Goal: Check status: Check status

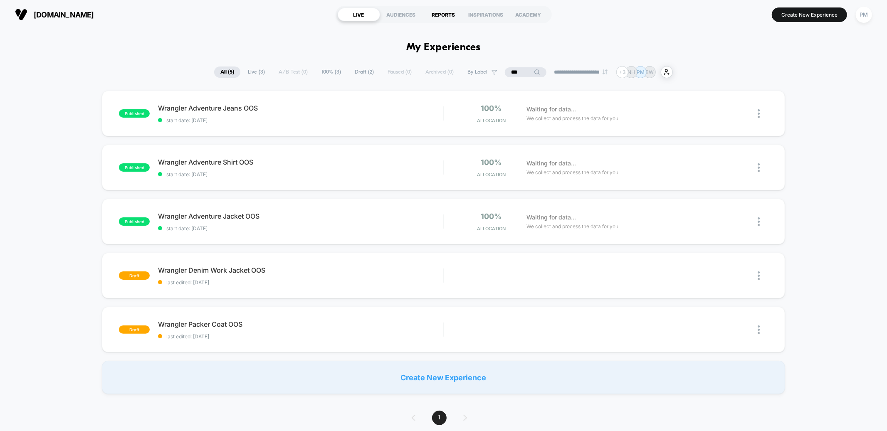
click at [448, 18] on div "REPORTS" at bounding box center [444, 14] width 42 height 13
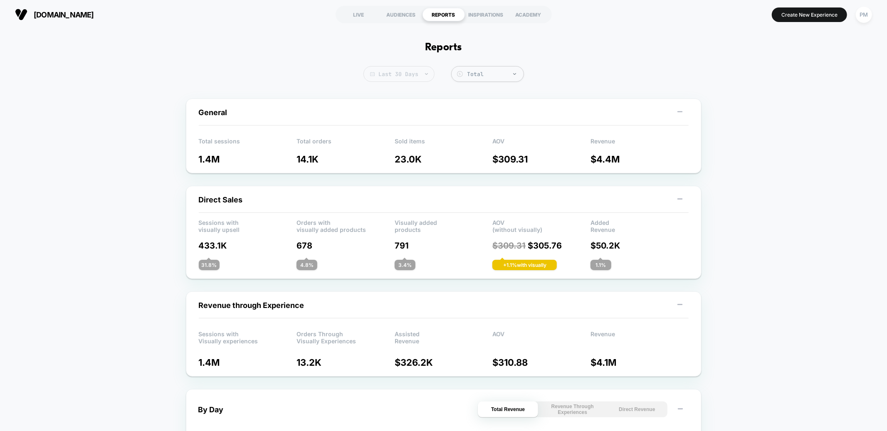
click at [406, 75] on span "Last 30 Days" at bounding box center [399, 74] width 71 height 16
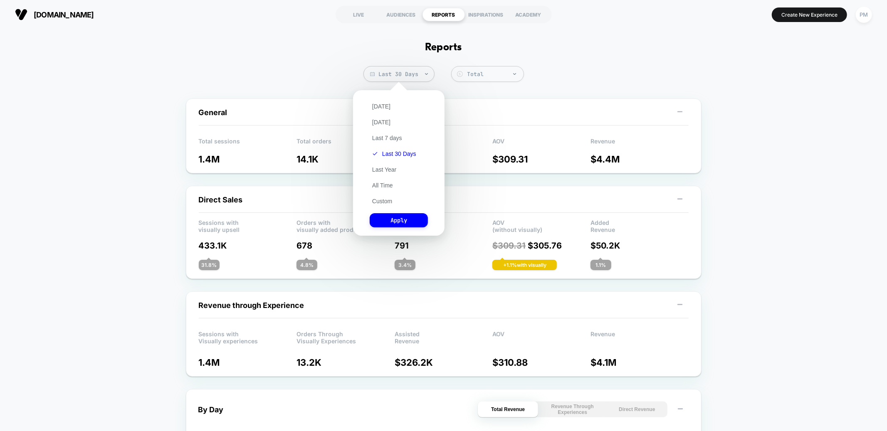
click at [383, 101] on div "Today Yesterday Last 7 days Last 30 Days Last Year All Time Custom Apply" at bounding box center [398, 162] width 83 height 137
click at [383, 103] on button "Today" at bounding box center [381, 106] width 23 height 7
click at [403, 218] on button "Apply" at bounding box center [399, 220] width 58 height 14
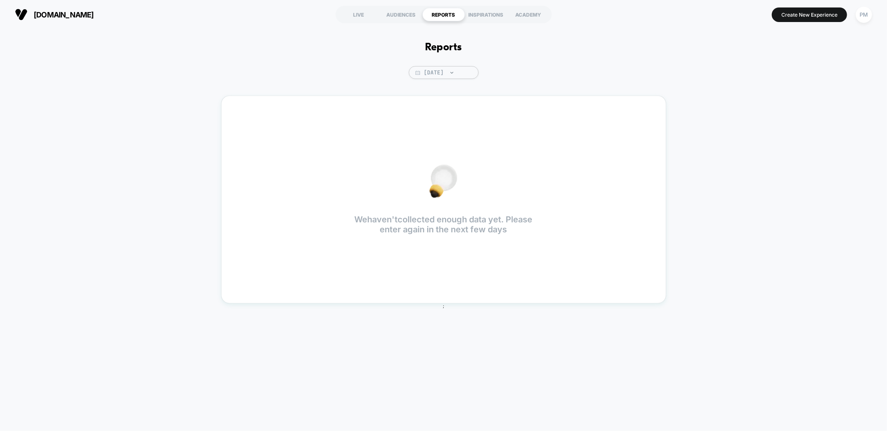
click at [433, 81] on div "Reports Today We haven't collected enough data yet. Please enter again in the n…" at bounding box center [443, 226] width 887 height 394
click at [430, 67] on span "Today" at bounding box center [444, 72] width 70 height 13
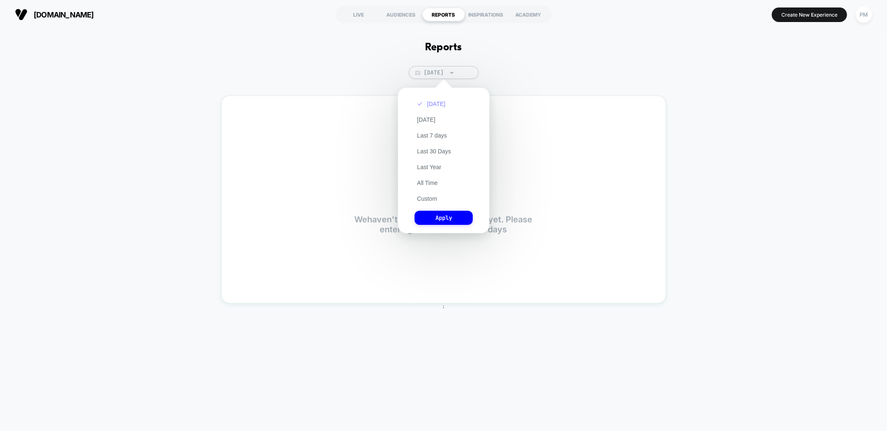
click at [425, 105] on button "Today" at bounding box center [431, 103] width 33 height 7
click at [433, 211] on button "Apply" at bounding box center [444, 218] width 58 height 14
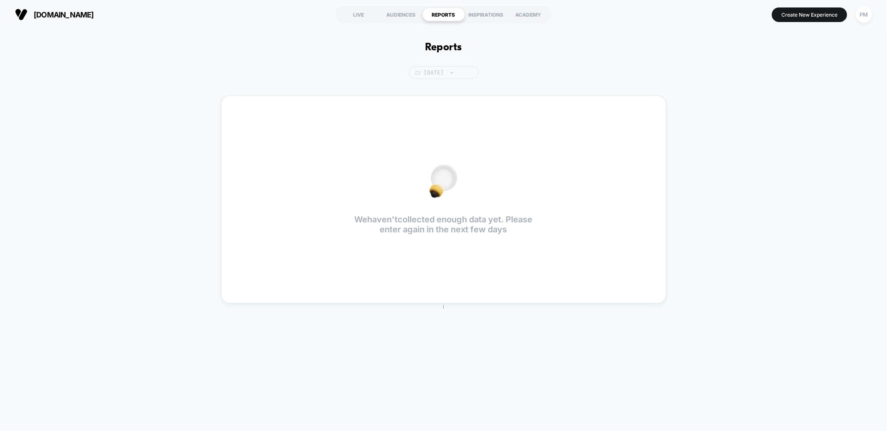
click at [436, 72] on span "Today" at bounding box center [444, 72] width 70 height 13
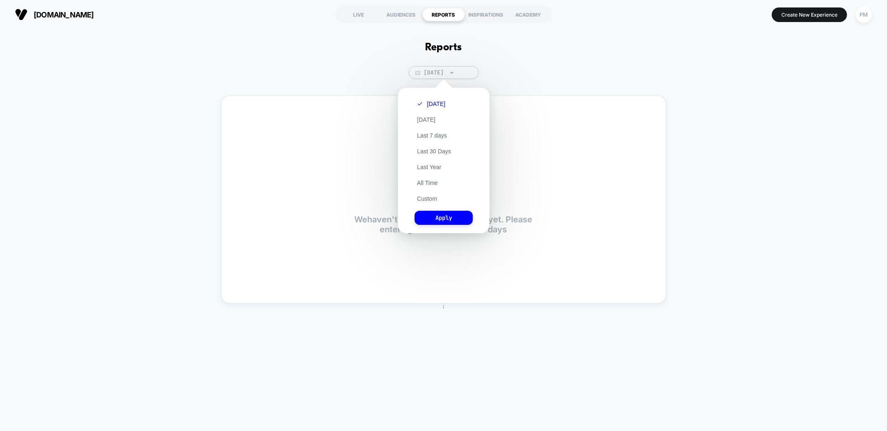
click at [427, 190] on div "Today Yesterday Last 7 days Last 30 Days Last Year All Time Custom Apply" at bounding box center [443, 160] width 83 height 137
click at [427, 197] on button "Custom" at bounding box center [427, 198] width 25 height 7
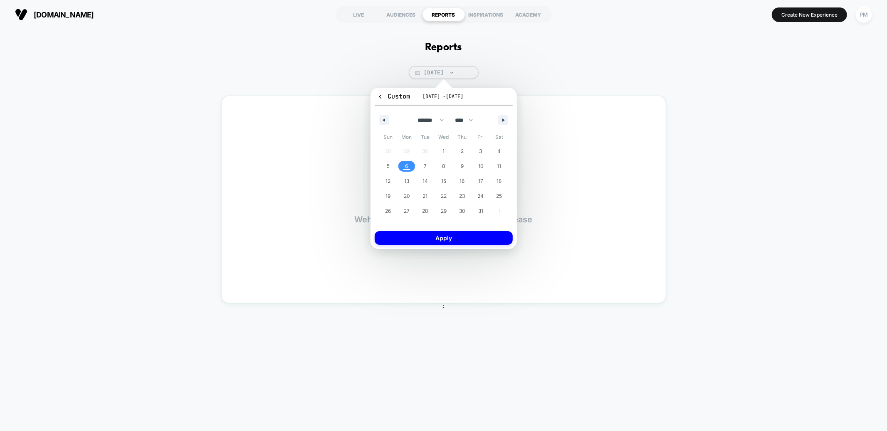
click at [405, 166] on span "6" at bounding box center [406, 166] width 3 height 15
click at [427, 235] on button "Apply" at bounding box center [444, 238] width 138 height 14
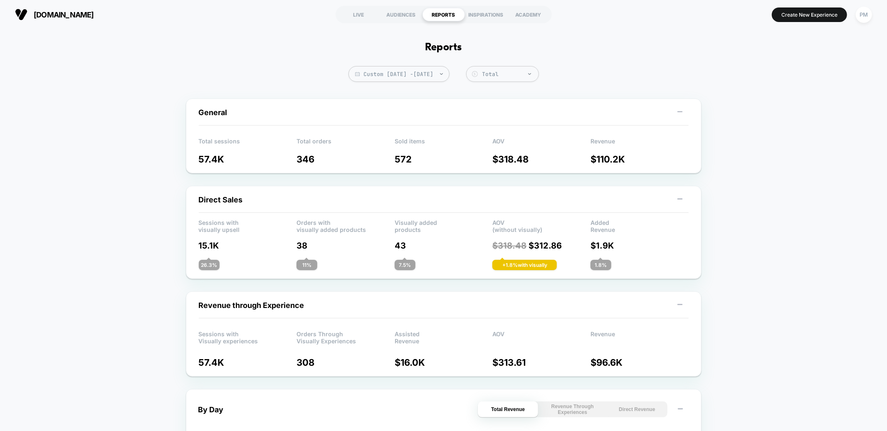
click at [401, 76] on span "Custom Oct 6, 2025 - Oct 6, 2025" at bounding box center [399, 74] width 101 height 16
select select "*"
select select "****"
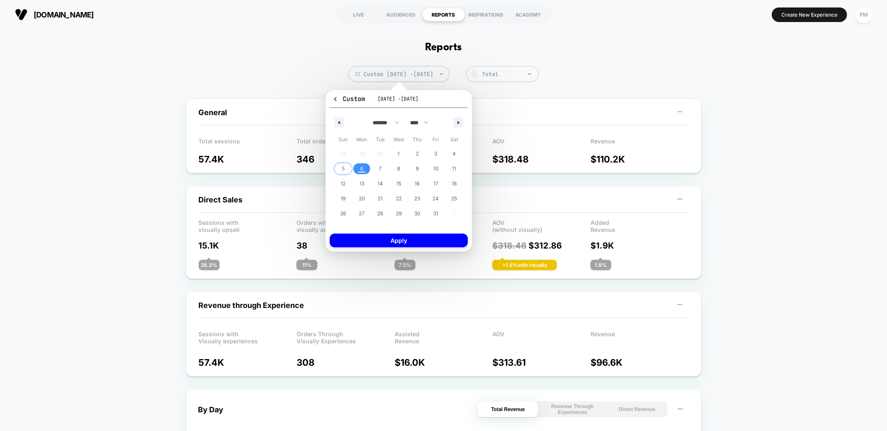
click at [343, 164] on span "5" at bounding box center [343, 168] width 3 height 15
click at [366, 165] on span "6" at bounding box center [362, 168] width 19 height 11
click at [385, 249] on div "Custom Oct 5, 2025 - Oct 6, 2025 ******* ******** ***** ***** *** **** **** ***…" at bounding box center [399, 170] width 146 height 161
click at [384, 245] on button "Apply" at bounding box center [399, 241] width 138 height 14
